Goal: Information Seeking & Learning: Learn about a topic

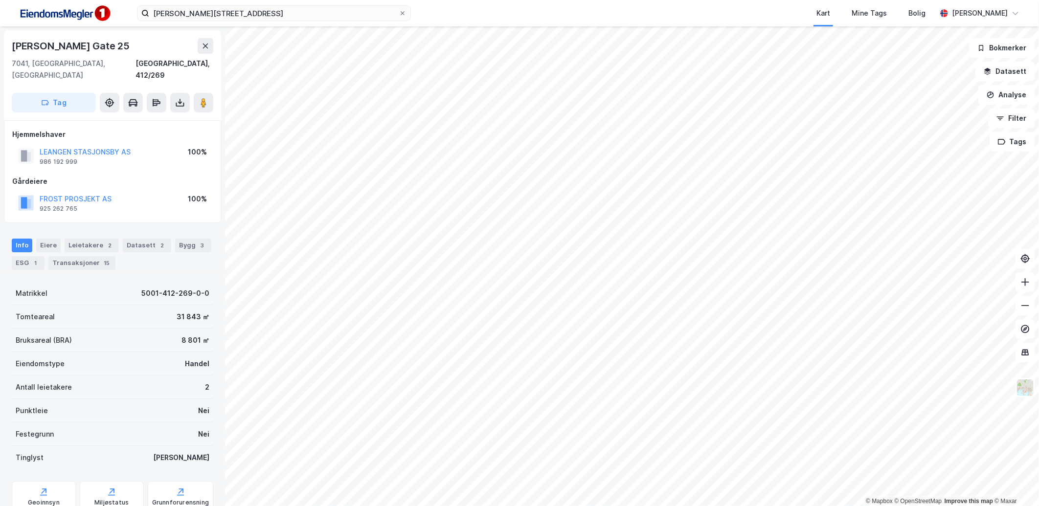
scroll to position [89, 0]
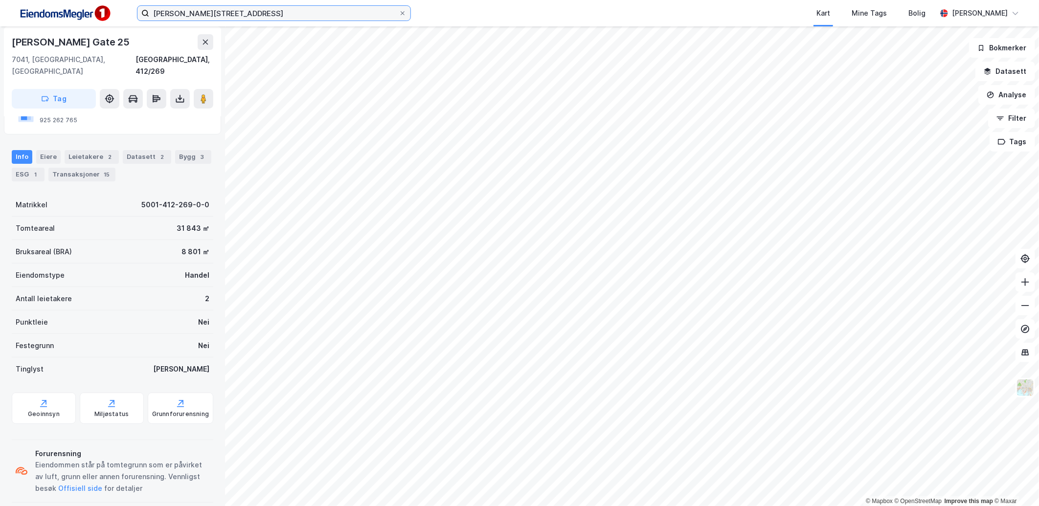
click at [249, 12] on input "[PERSON_NAME][STREET_ADDRESS]" at bounding box center [273, 13] width 249 height 15
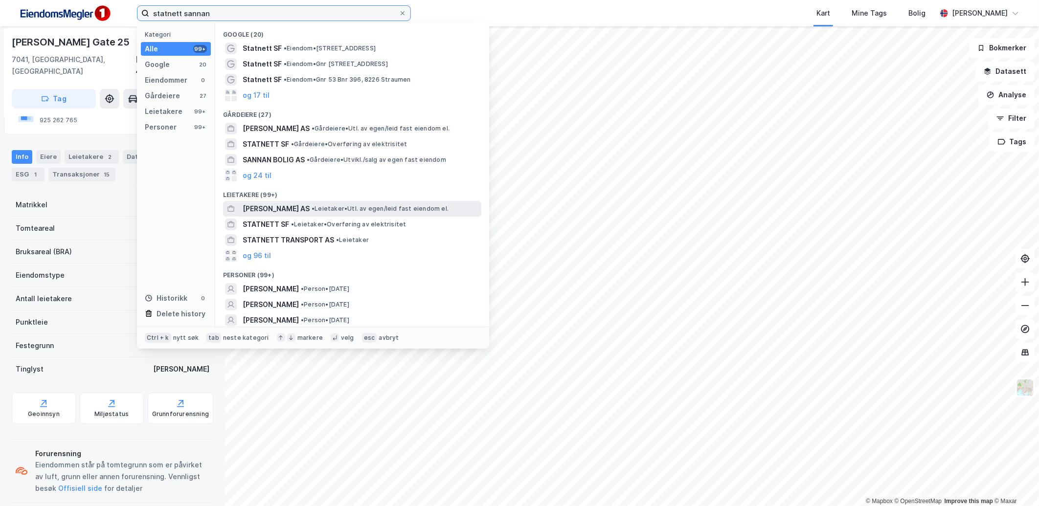
type input "statnett sannan"
click at [356, 207] on span "• Leietaker • Utl. av egen/leid fast eiendom el." at bounding box center [380, 209] width 137 height 8
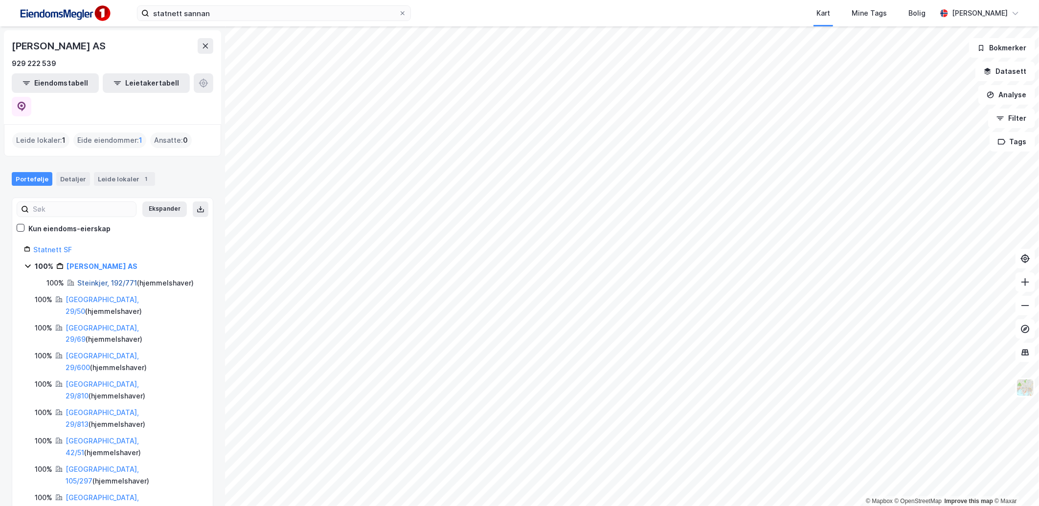
click at [110, 279] on link "Steinkjer, 192/771" at bounding box center [107, 283] width 60 height 8
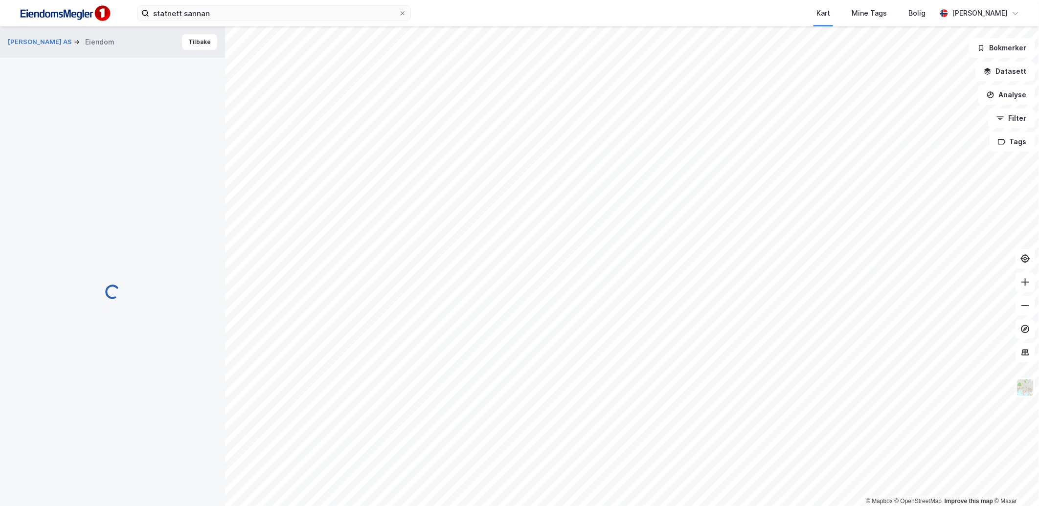
scroll to position [57, 0]
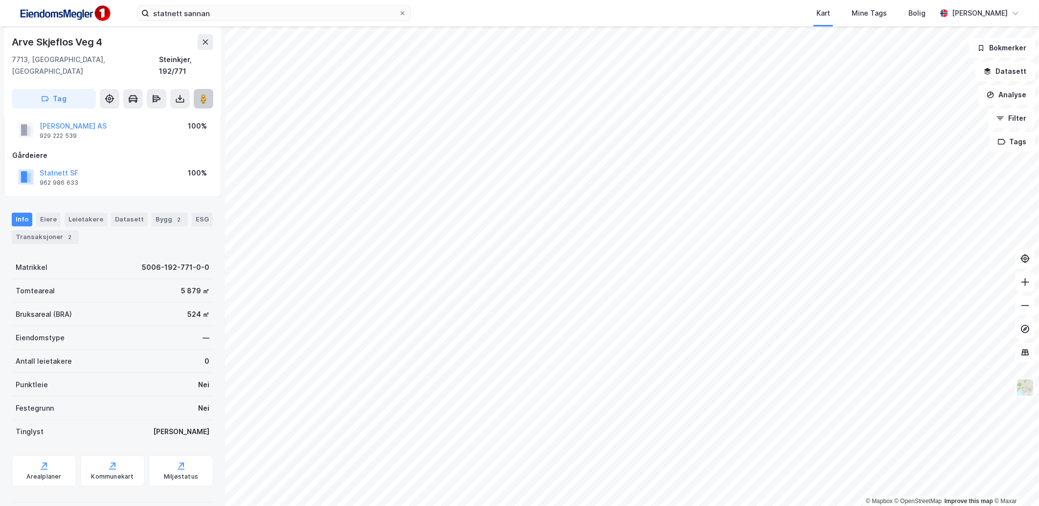
drag, startPoint x: 197, startPoint y: 85, endPoint x: 207, endPoint y: 81, distance: 11.0
click at [207, 89] on button at bounding box center [204, 99] width 20 height 20
click at [207, 94] on icon at bounding box center [204, 99] width 10 height 10
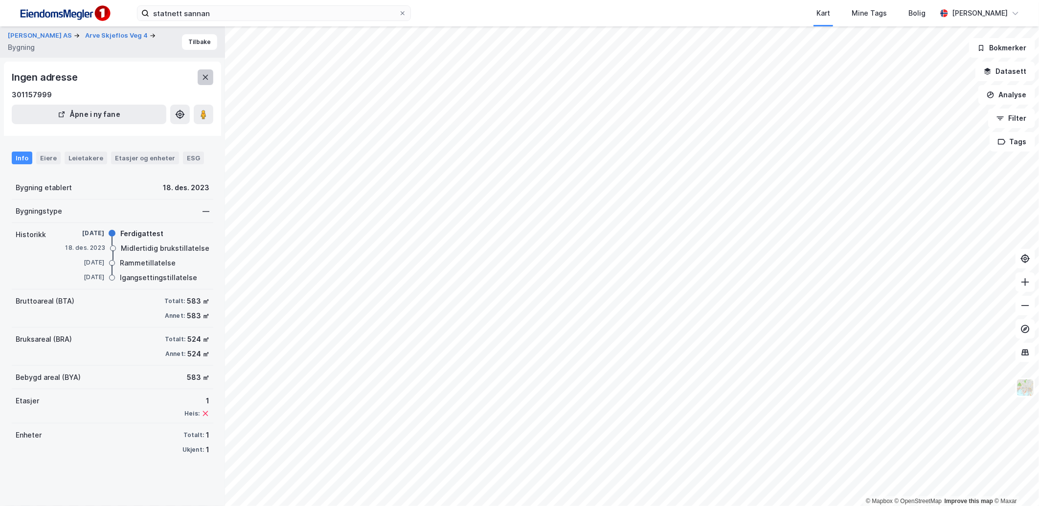
click at [203, 71] on button at bounding box center [206, 77] width 16 height 16
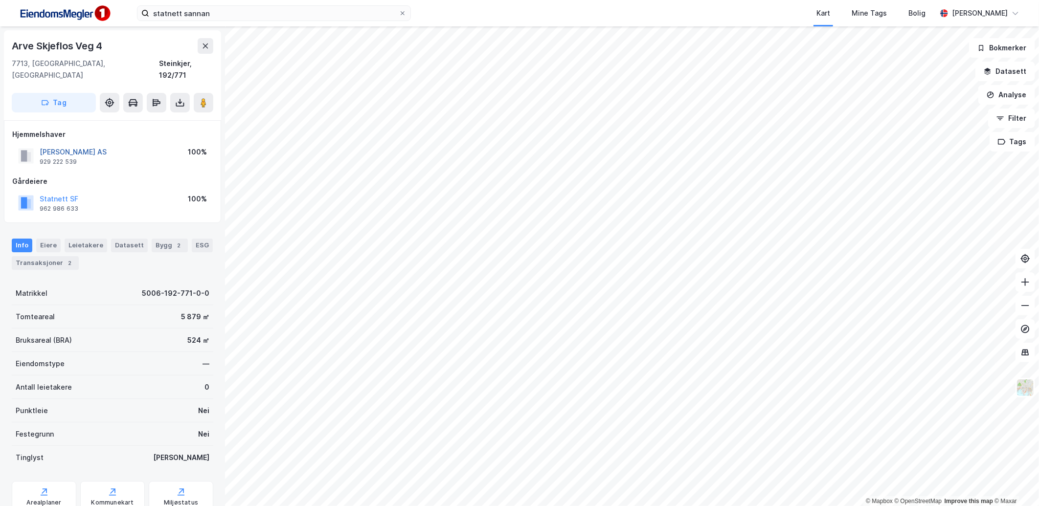
click at [0, 0] on button "[PERSON_NAME] AS" at bounding box center [0, 0] width 0 height 0
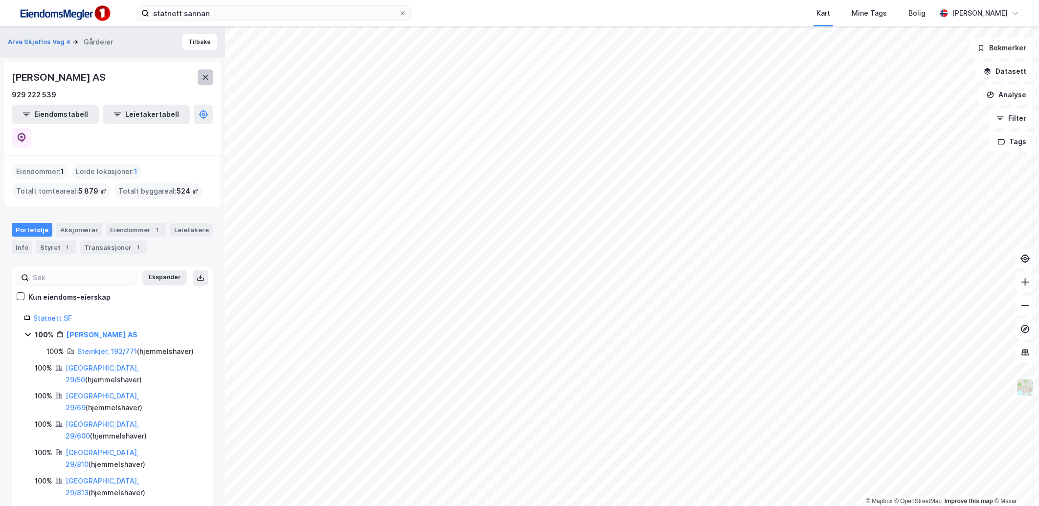
click at [203, 74] on icon at bounding box center [206, 77] width 8 height 8
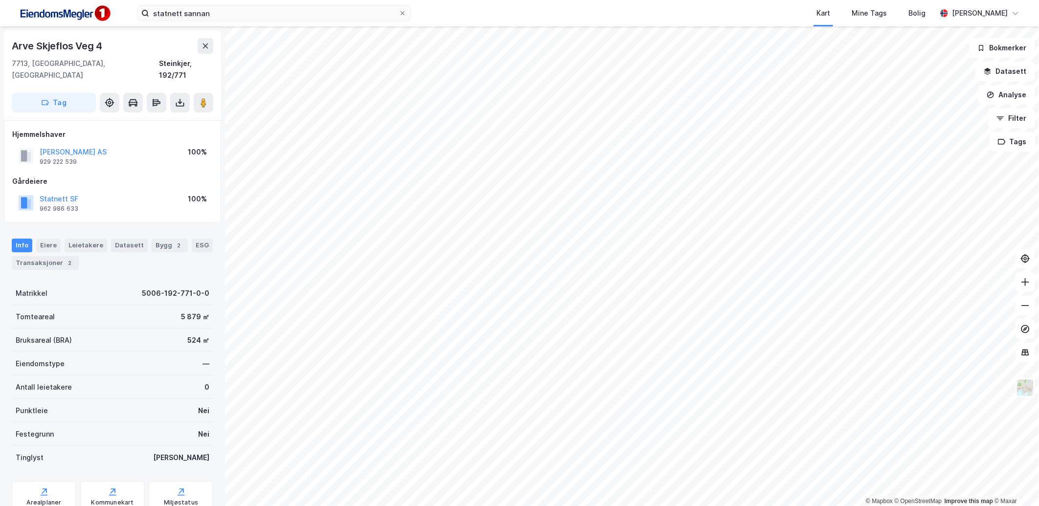
scroll to position [0, 0]
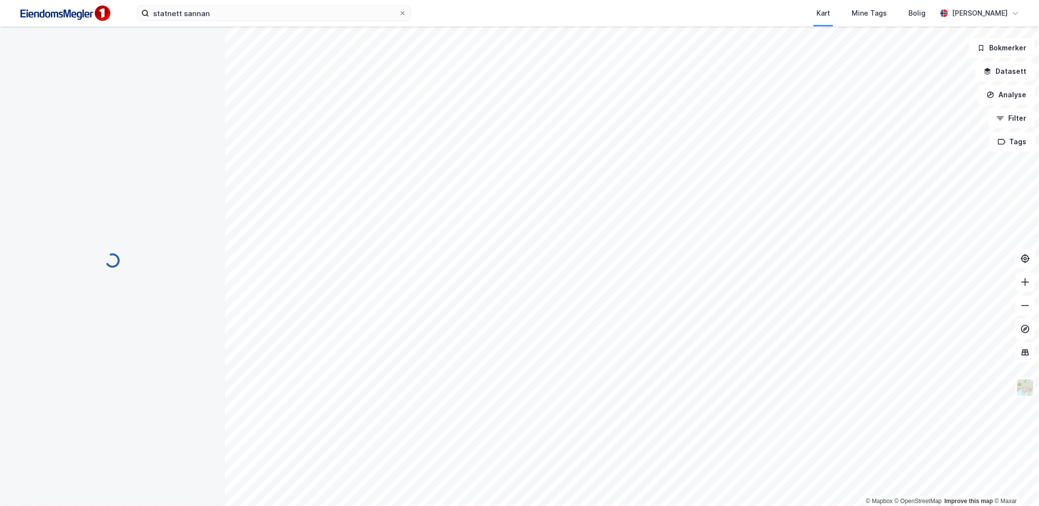
scroll to position [0, 0]
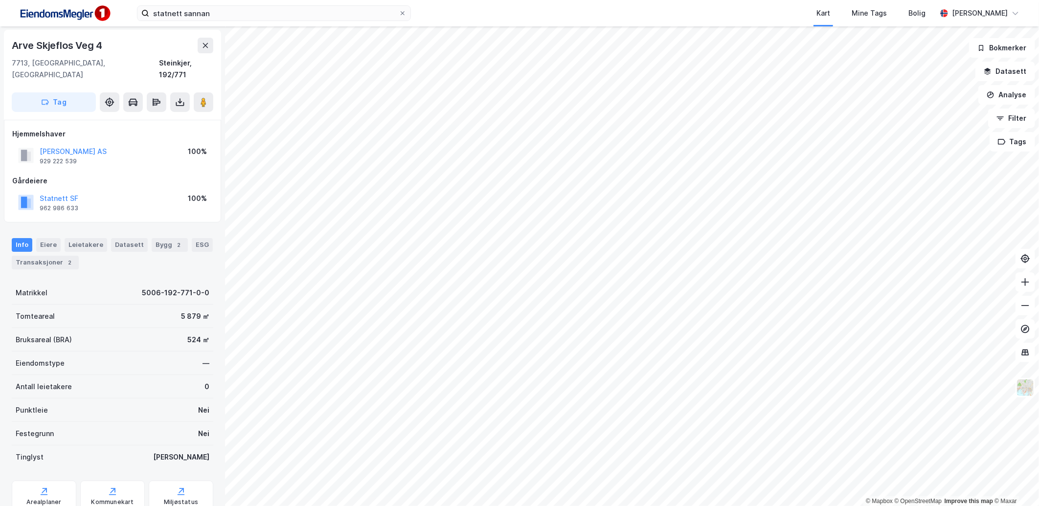
scroll to position [0, 0]
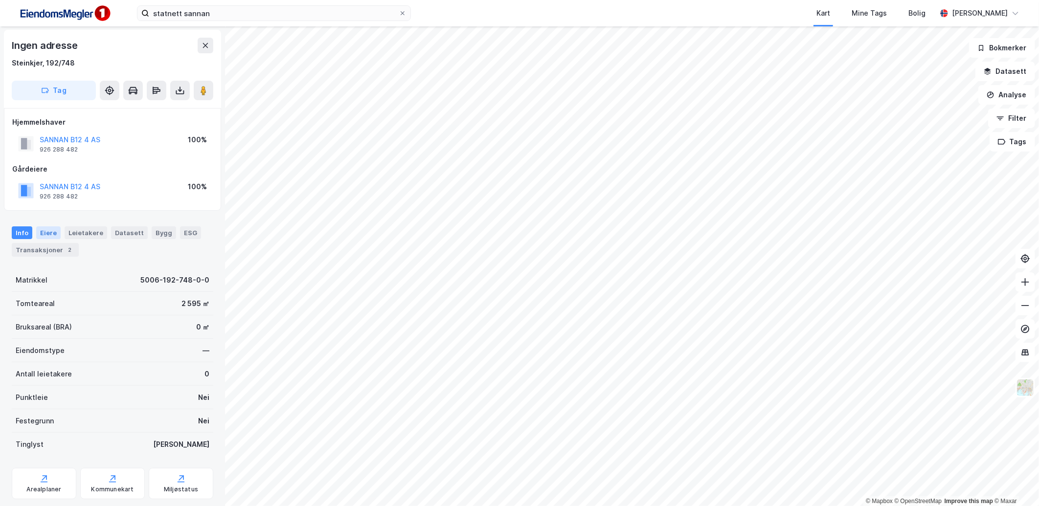
click at [52, 235] on div "Eiere" at bounding box center [48, 233] width 24 height 13
